Goal: Task Accomplishment & Management: Use online tool/utility

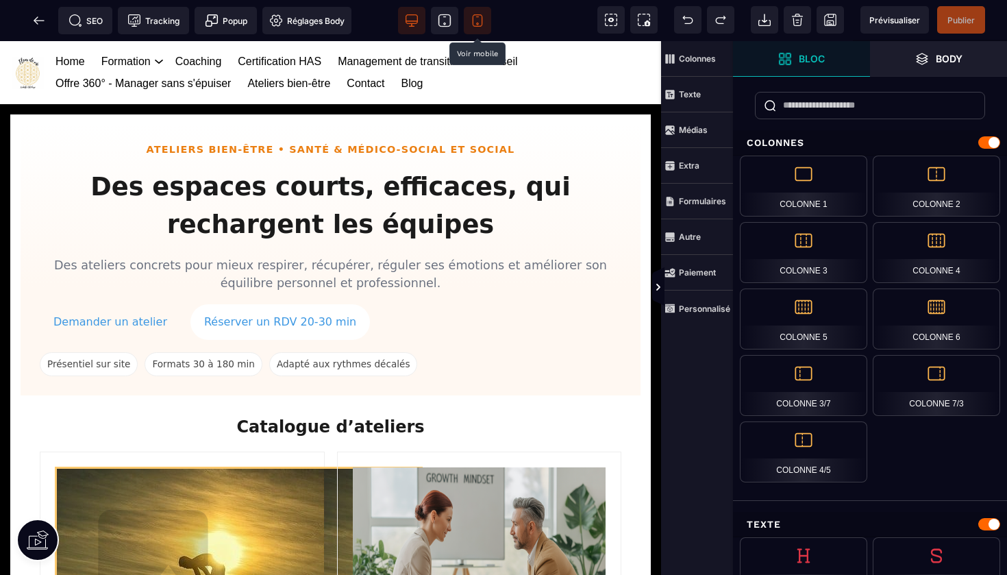
click at [482, 16] on icon at bounding box center [478, 21] width 10 height 12
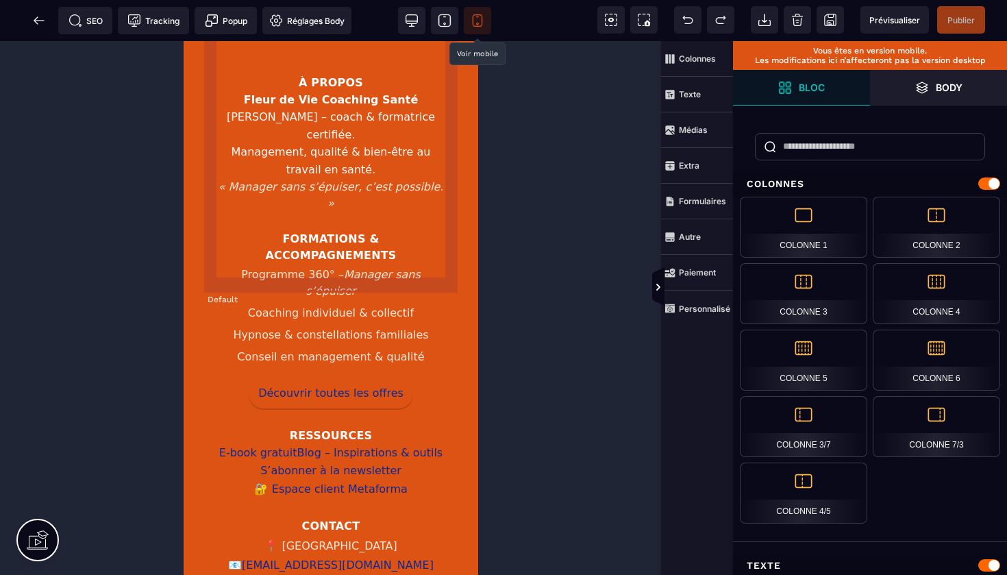
scroll to position [6000, 0]
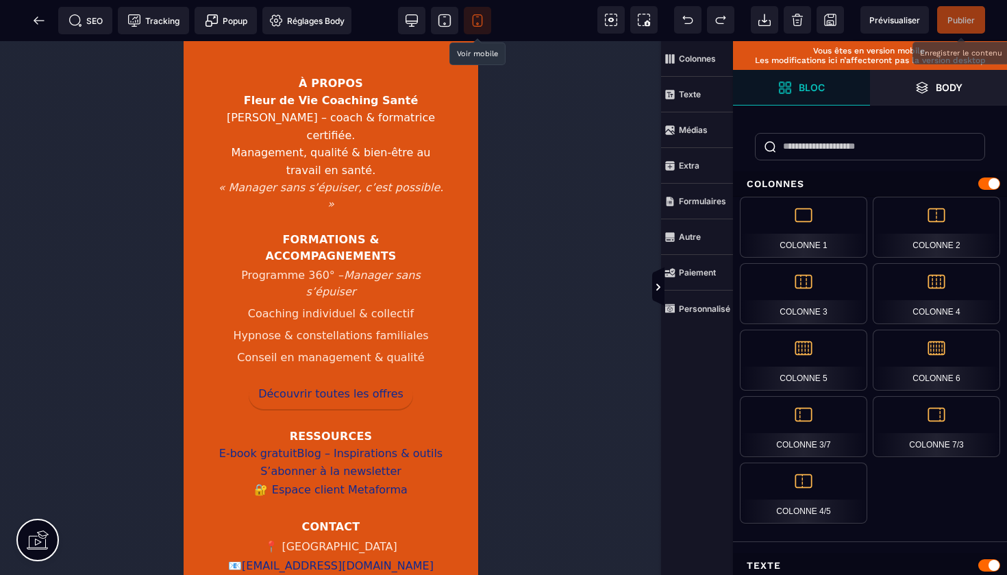
click at [964, 20] on span "Publier" at bounding box center [961, 20] width 27 height 10
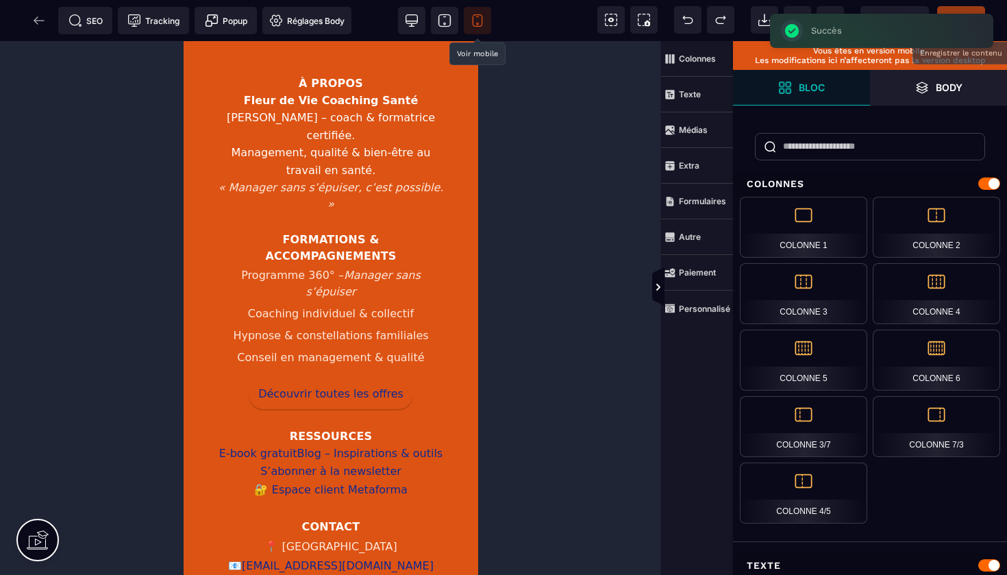
click at [43, 19] on div "SEO Tracking Popup Réglages Body" at bounding box center [180, 20] width 354 height 27
click at [36, 23] on icon at bounding box center [36, 20] width 4 height 8
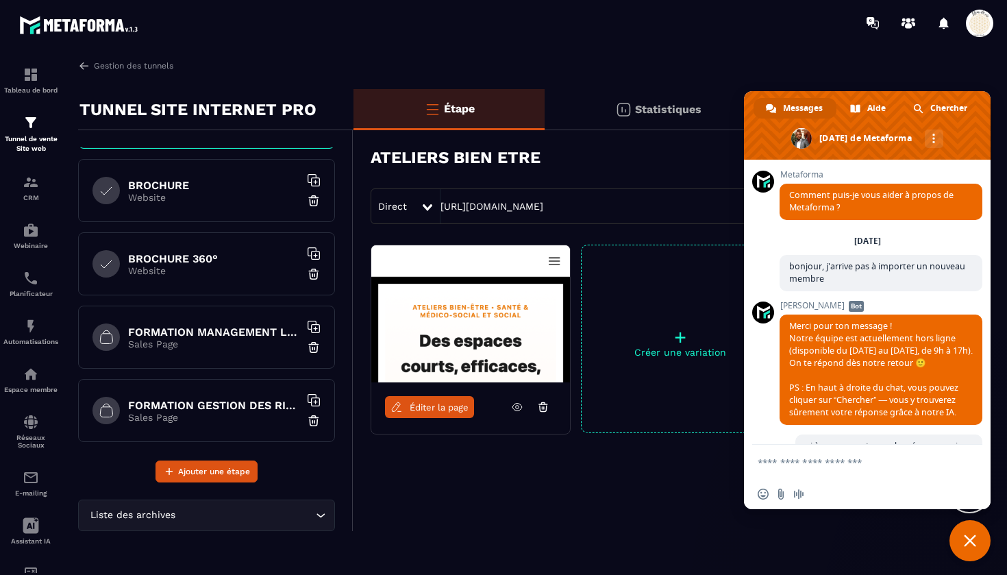
scroll to position [576, 0]
click at [210, 345] on p "Sales Page" at bounding box center [213, 342] width 171 height 11
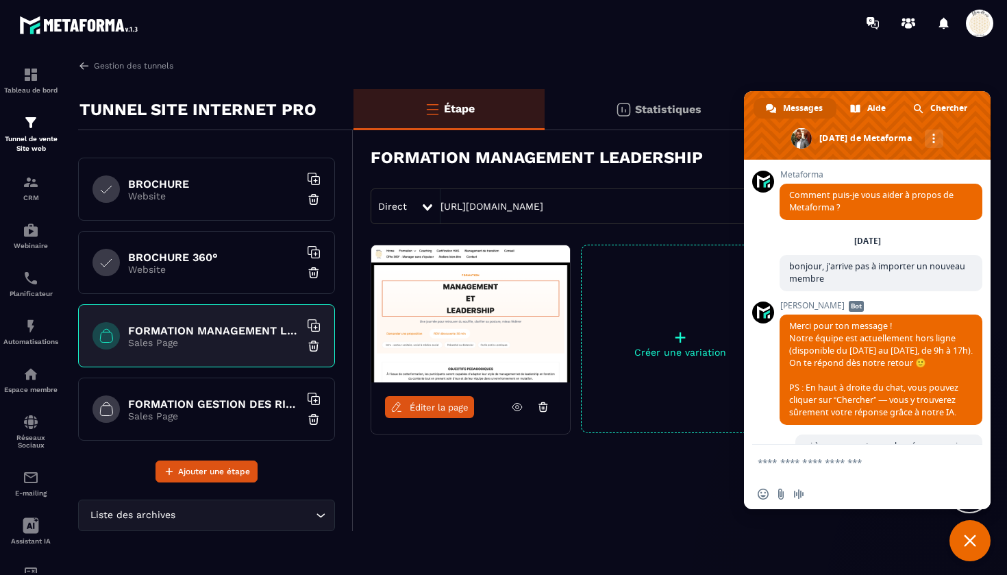
click at [435, 409] on span "Éditer la page" at bounding box center [439, 407] width 59 height 10
